Goal: Check status: Check status

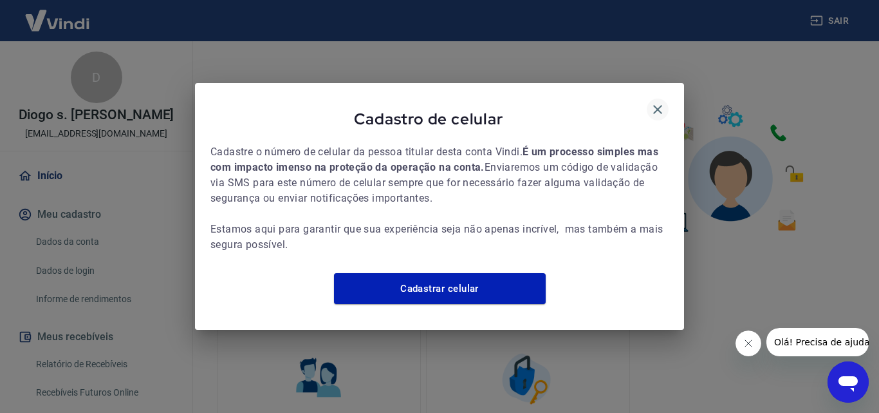
click at [660, 102] on icon "button" at bounding box center [657, 109] width 15 height 15
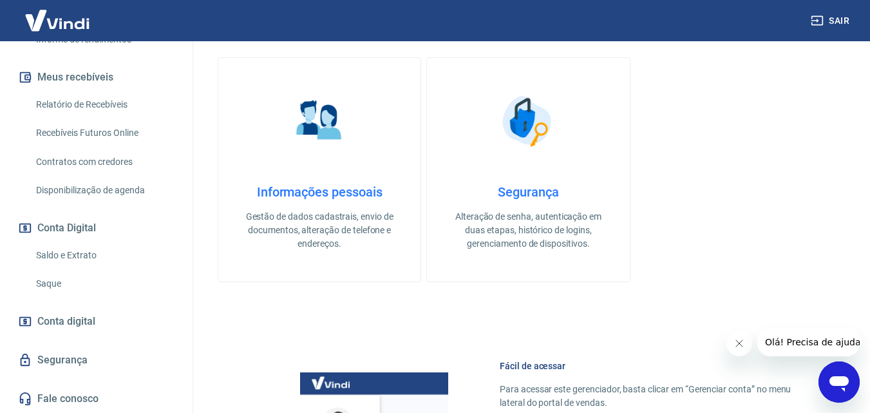
scroll to position [579, 0]
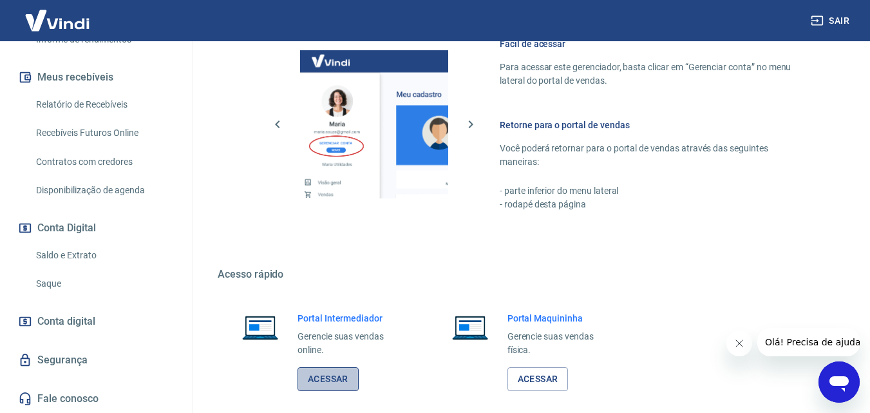
click at [326, 377] on link "Acessar" at bounding box center [327, 379] width 61 height 24
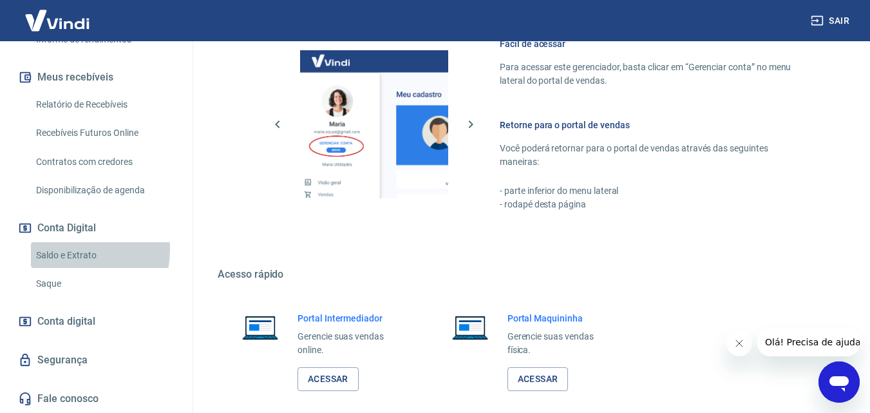
click at [63, 249] on link "Saldo e Extrato" at bounding box center [104, 255] width 146 height 26
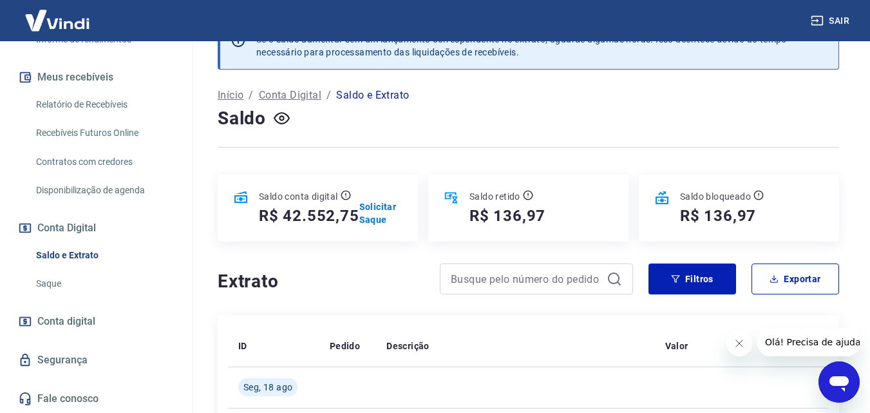
scroll to position [64, 0]
